Goal: Find specific page/section: Find specific page/section

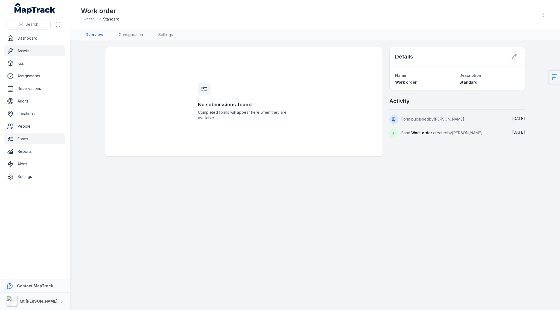
click at [32, 50] on link "Assets" at bounding box center [34, 50] width 61 height 11
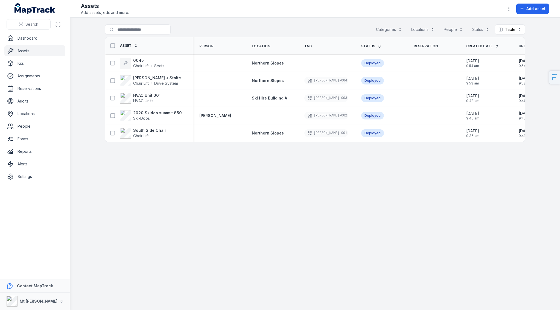
click at [215, 203] on main "Search for assets Categories Locations People Status Table ***** Asset Person L…" at bounding box center [315, 164] width 490 height 292
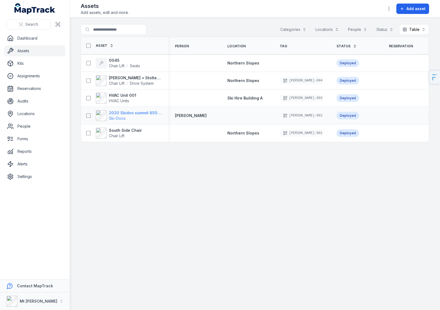
click at [116, 116] on span "Ski-Doos" at bounding box center [117, 118] width 17 height 5
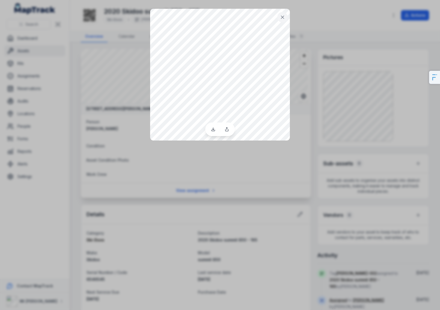
click at [309, 158] on div at bounding box center [220, 155] width 440 height 310
click at [283, 17] on icon at bounding box center [282, 17] width 3 height 3
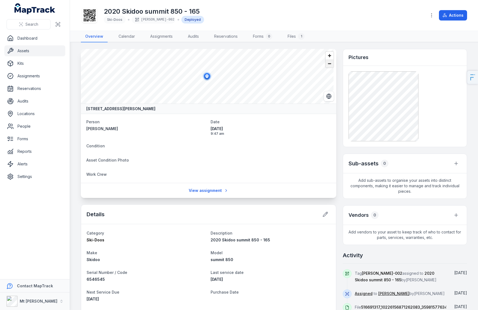
click at [326, 61] on span "Zoom out" at bounding box center [330, 64] width 8 height 8
click at [327, 63] on span "Zoom out" at bounding box center [330, 64] width 8 height 8
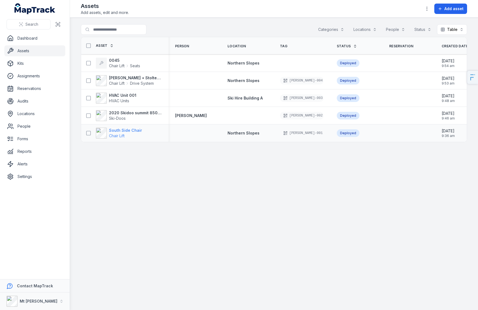
click at [131, 132] on strong "South Side Chair" at bounding box center [125, 130] width 33 height 5
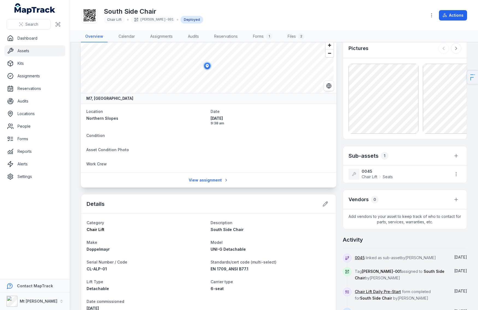
scroll to position [14, 0]
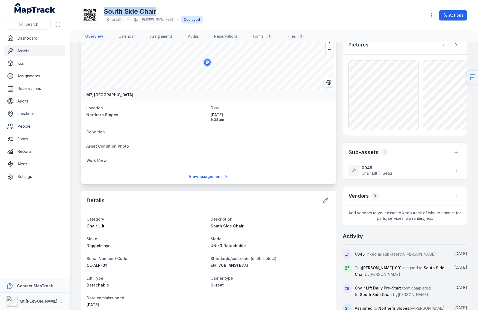
drag, startPoint x: 107, startPoint y: 11, endPoint x: 170, endPoint y: 10, distance: 62.6
click at [166, 10] on div "South Side Chair Chair Lift BULLER-001 Deployed" at bounding box center [251, 15] width 341 height 17
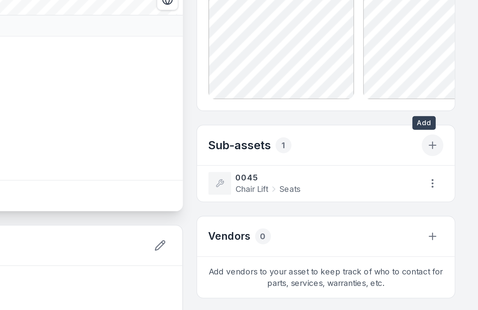
click at [454, 165] on icon "button" at bounding box center [456, 165] width 5 height 5
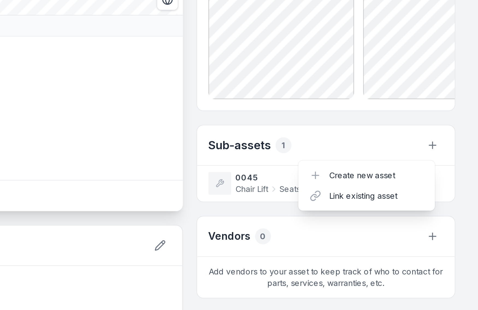
click at [396, 160] on div "Sub-assets 1" at bounding box center [405, 166] width 124 height 19
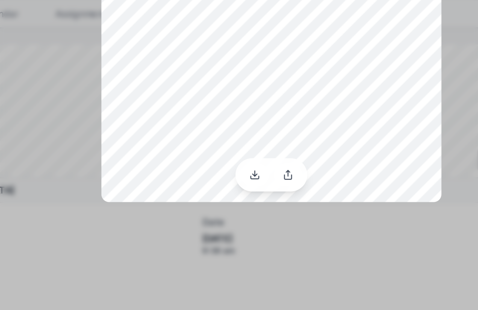
click at [262, 128] on div at bounding box center [239, 155] width 478 height 310
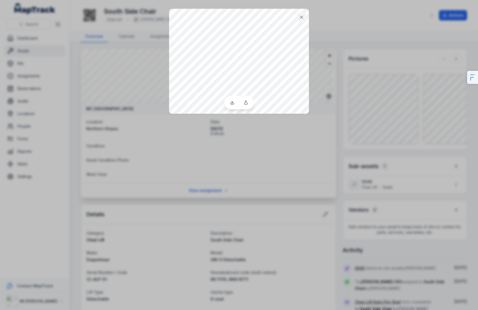
click at [303, 16] on icon at bounding box center [301, 17] width 3 height 3
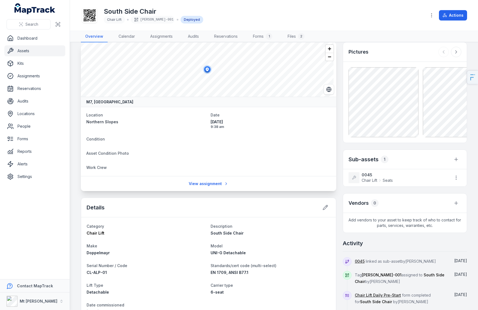
scroll to position [87, 0]
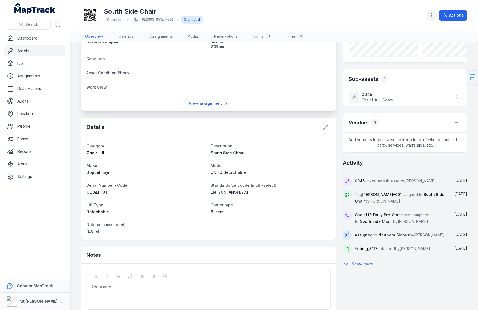
click at [433, 17] on icon "button" at bounding box center [431, 15] width 5 height 5
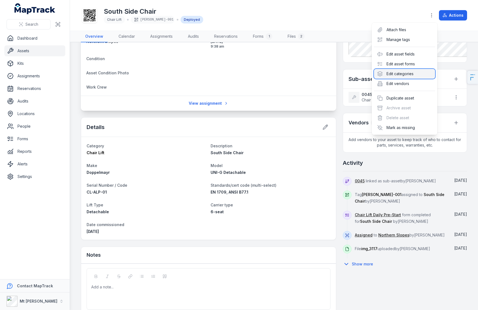
click at [399, 71] on div "Edit categories" at bounding box center [404, 74] width 61 height 10
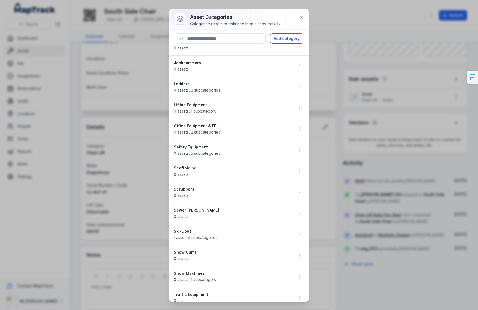
scroll to position [0, 0]
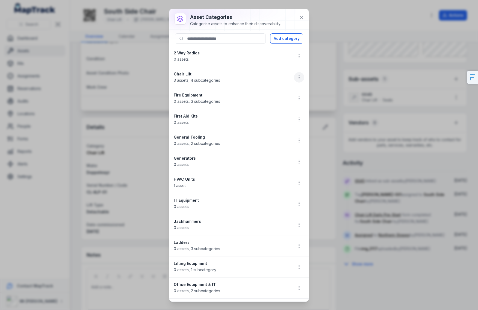
click at [296, 78] on icon "button" at bounding box center [298, 77] width 5 height 5
click at [263, 93] on div "Edit" at bounding box center [267, 92] width 61 height 10
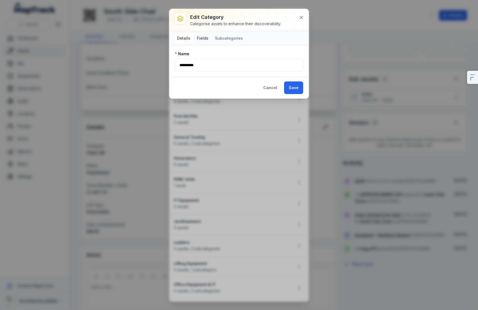
click at [201, 37] on button "Fields" at bounding box center [203, 38] width 16 height 10
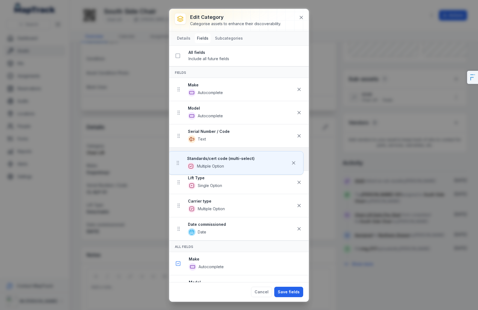
drag, startPoint x: 181, startPoint y: 160, endPoint x: 180, endPoint y: 165, distance: 5.9
click at [180, 165] on ul "Make Autocomplete Model Autocomplete Serial Number / Code Text Standards/cert c…" at bounding box center [238, 159] width 139 height 163
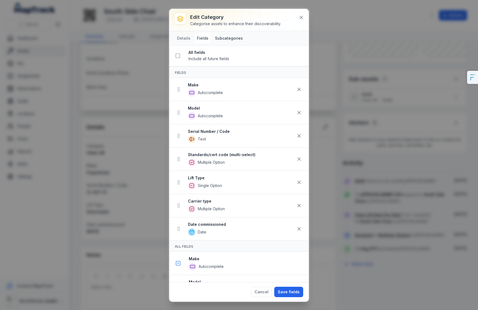
click at [223, 39] on button "Subcategories" at bounding box center [229, 38] width 32 height 10
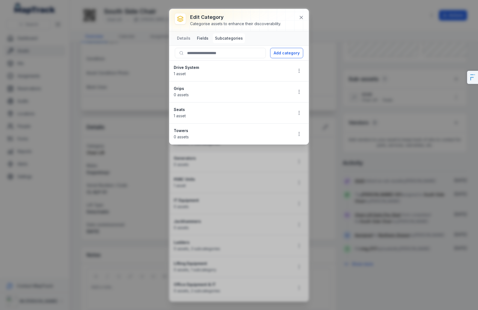
click at [201, 38] on button "Fields" at bounding box center [203, 38] width 16 height 10
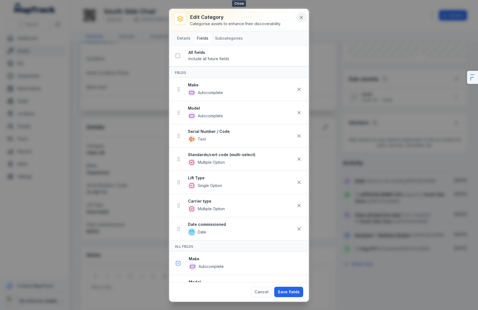
click at [301, 17] on icon at bounding box center [301, 17] width 3 height 3
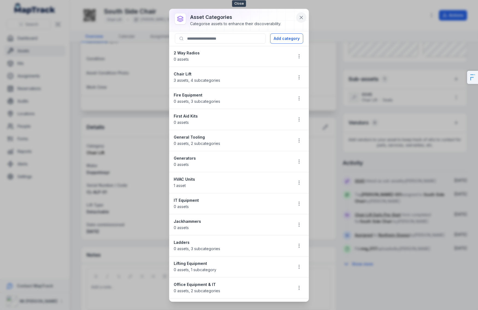
click at [302, 16] on icon at bounding box center [301, 17] width 5 height 5
